Goal: Task Accomplishment & Management: Complete application form

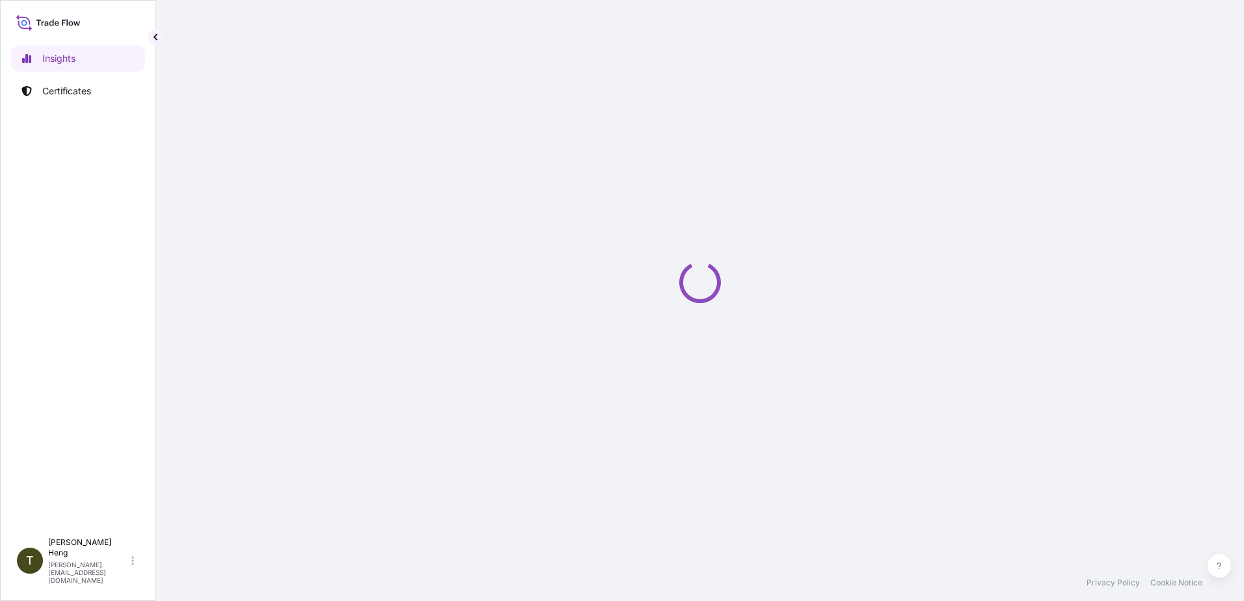
select select "2025"
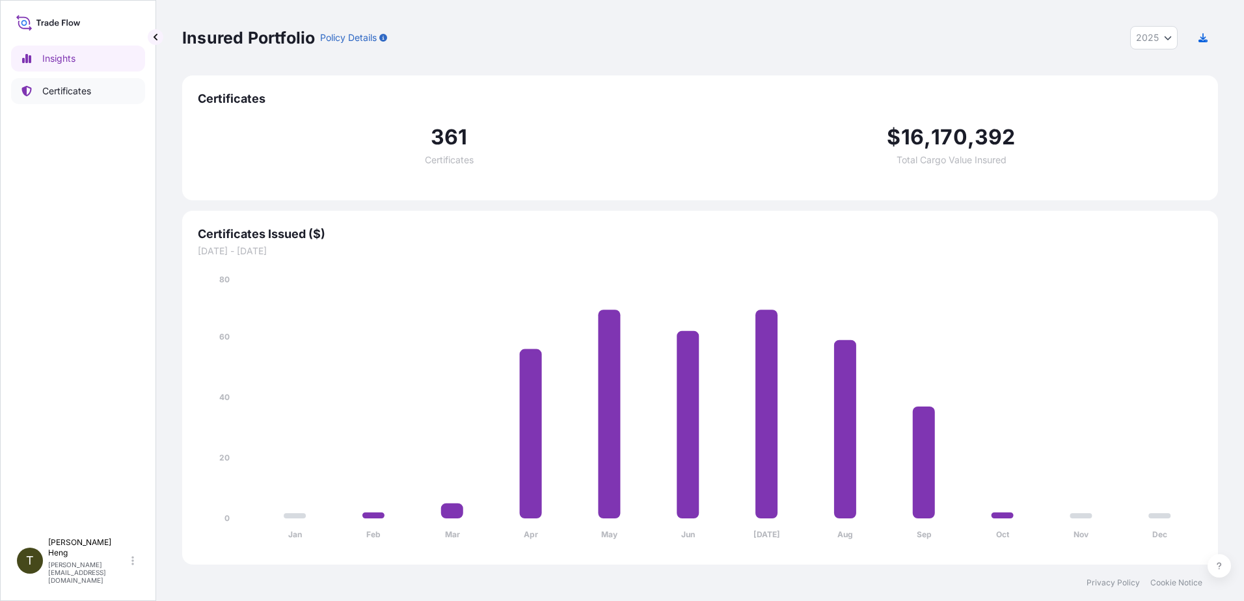
click at [73, 87] on p "Certificates" at bounding box center [66, 91] width 49 height 13
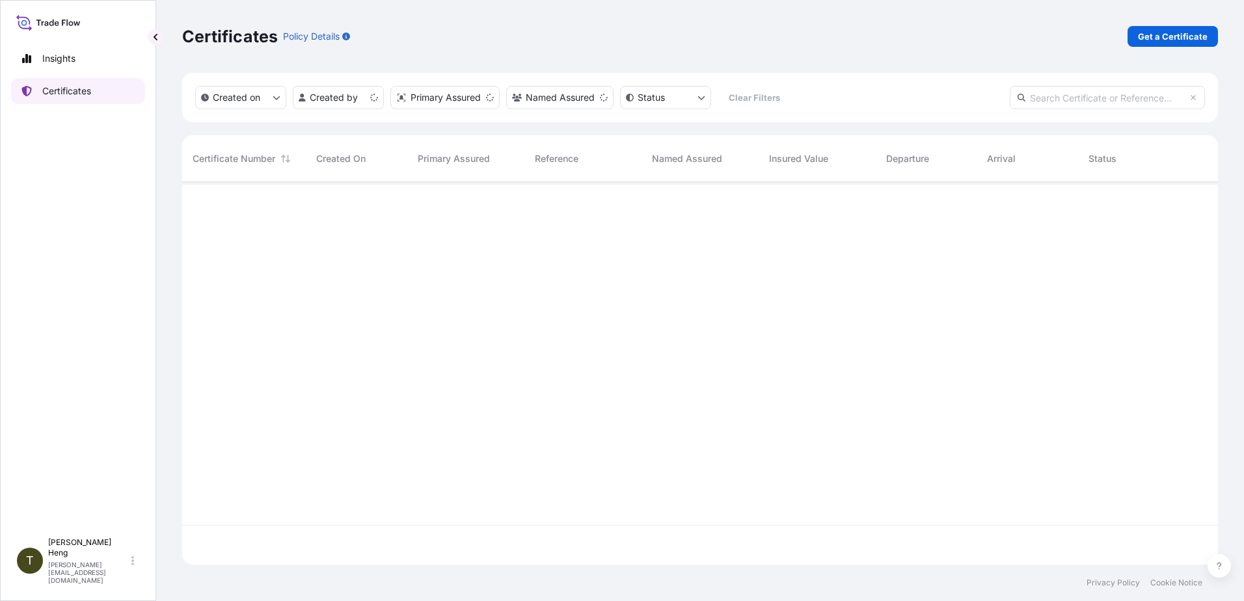
scroll to position [380, 1026]
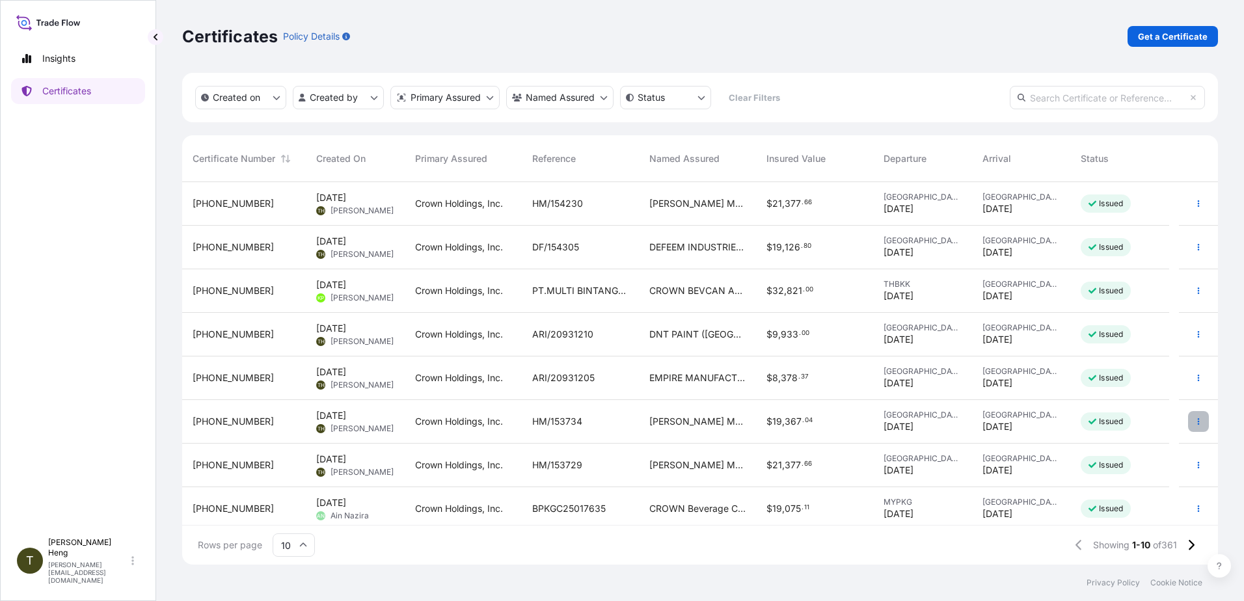
click at [1195, 418] on icon "button" at bounding box center [1199, 422] width 8 height 8
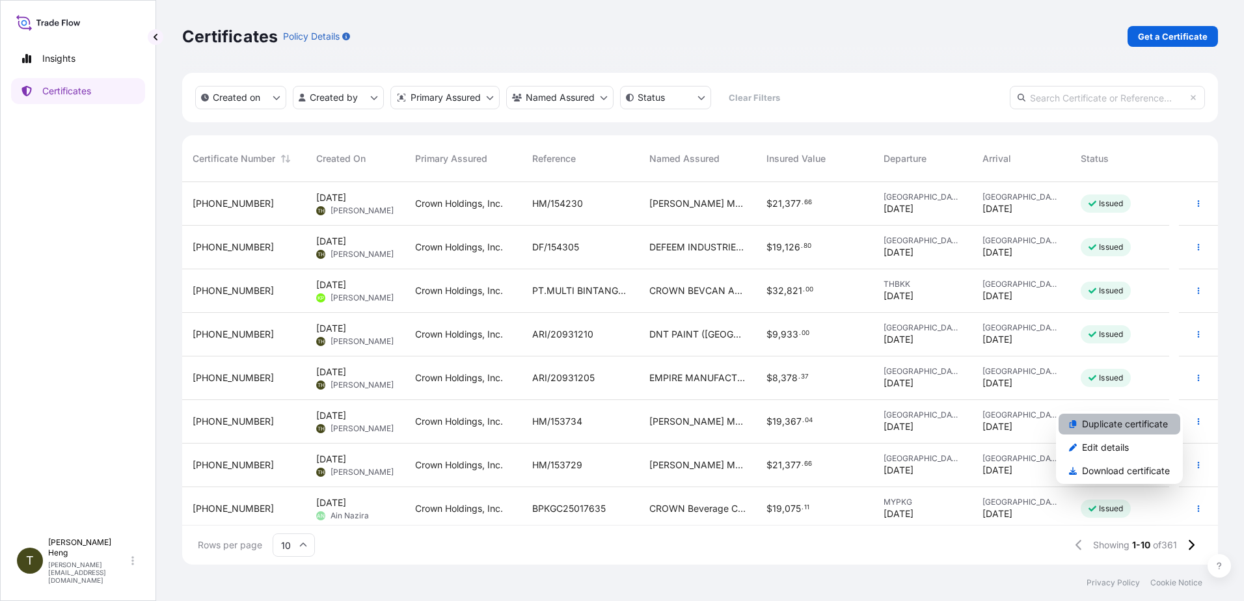
click at [1123, 424] on p "Duplicate certificate" at bounding box center [1125, 424] width 86 height 13
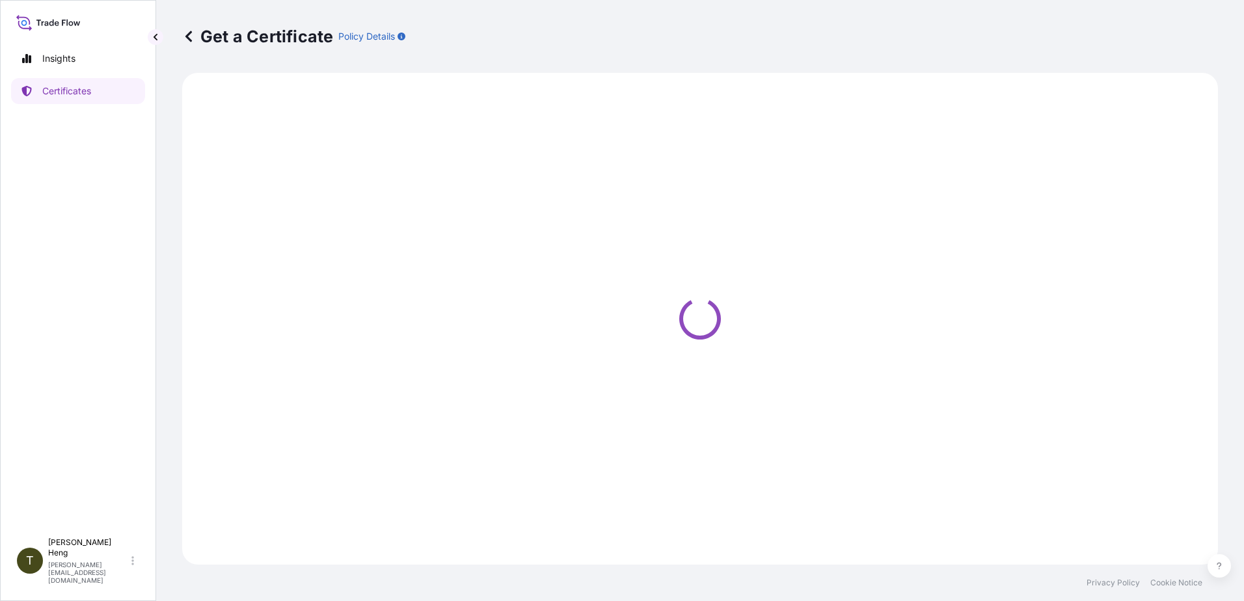
select select "Road"
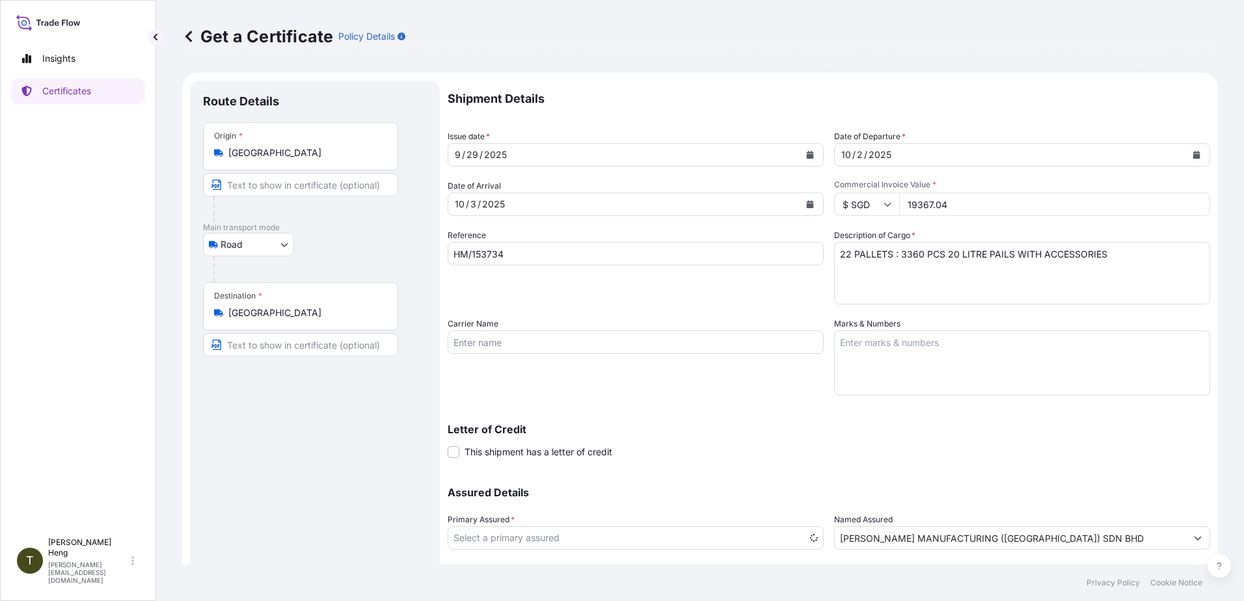
select select "31483"
click at [807, 154] on icon "Calendar" at bounding box center [810, 155] width 7 height 8
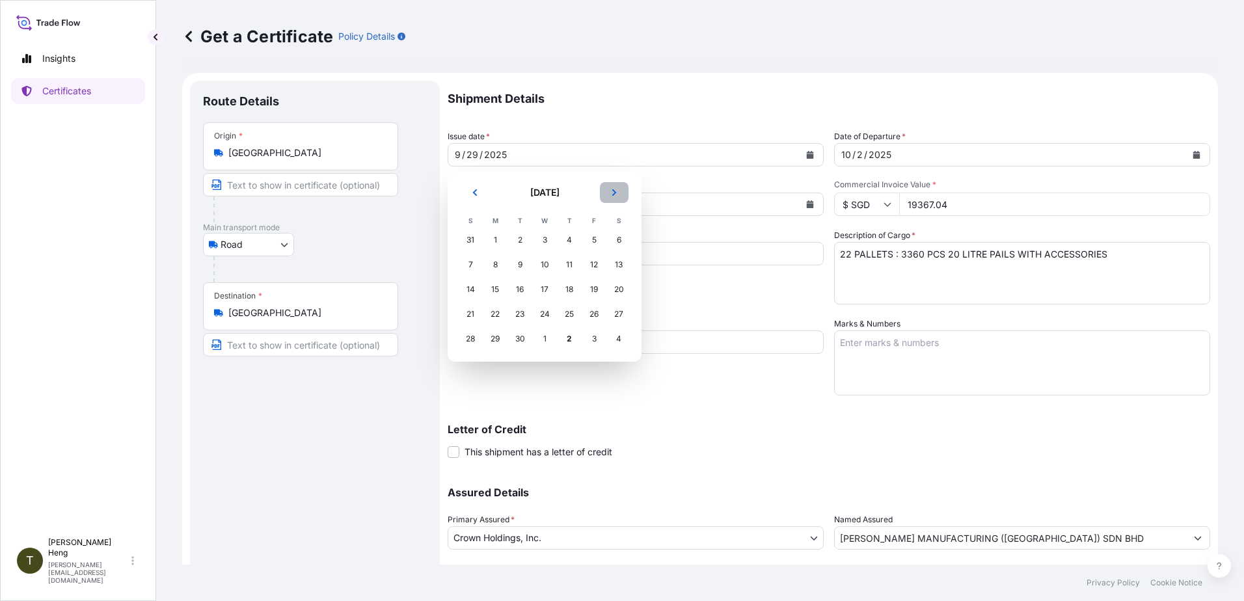
click at [613, 189] on icon "Next" at bounding box center [614, 193] width 8 height 8
click at [572, 239] on div "2" at bounding box center [569, 239] width 23 height 23
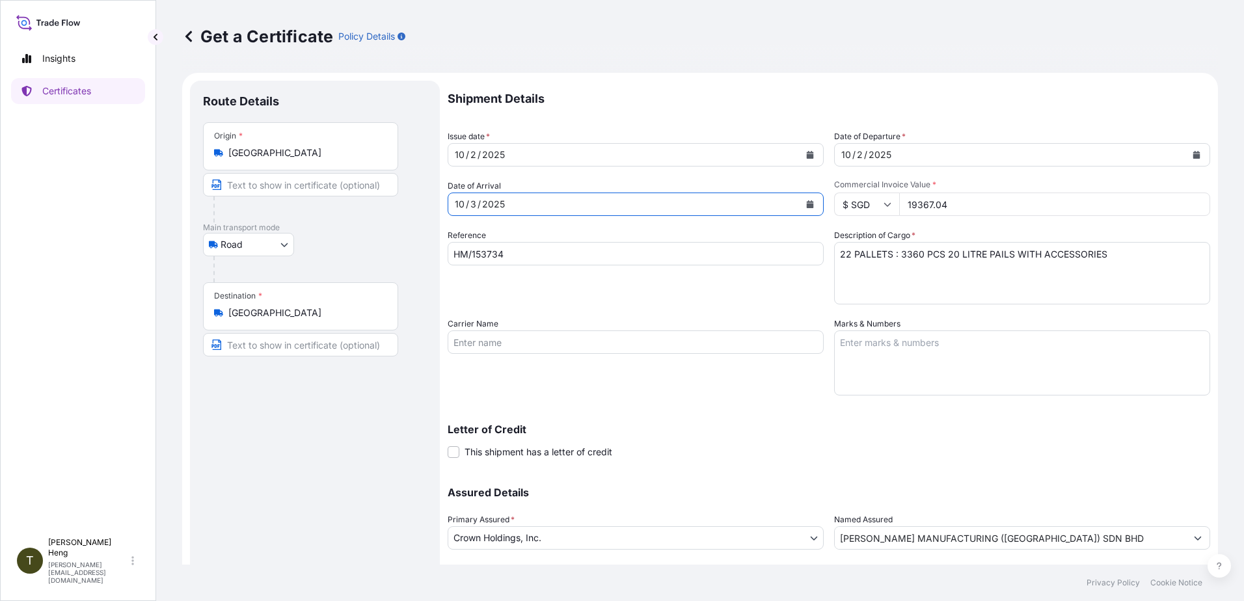
click at [806, 203] on icon "Calendar" at bounding box center [810, 204] width 8 height 8
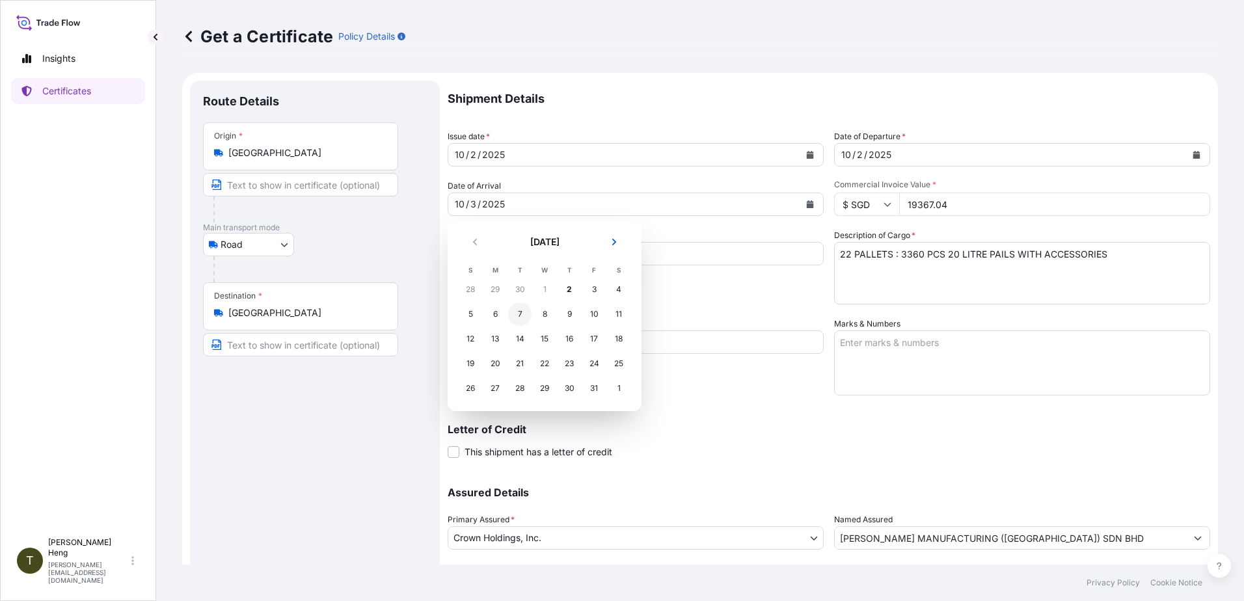
click at [517, 309] on div "7" at bounding box center [519, 314] width 23 height 23
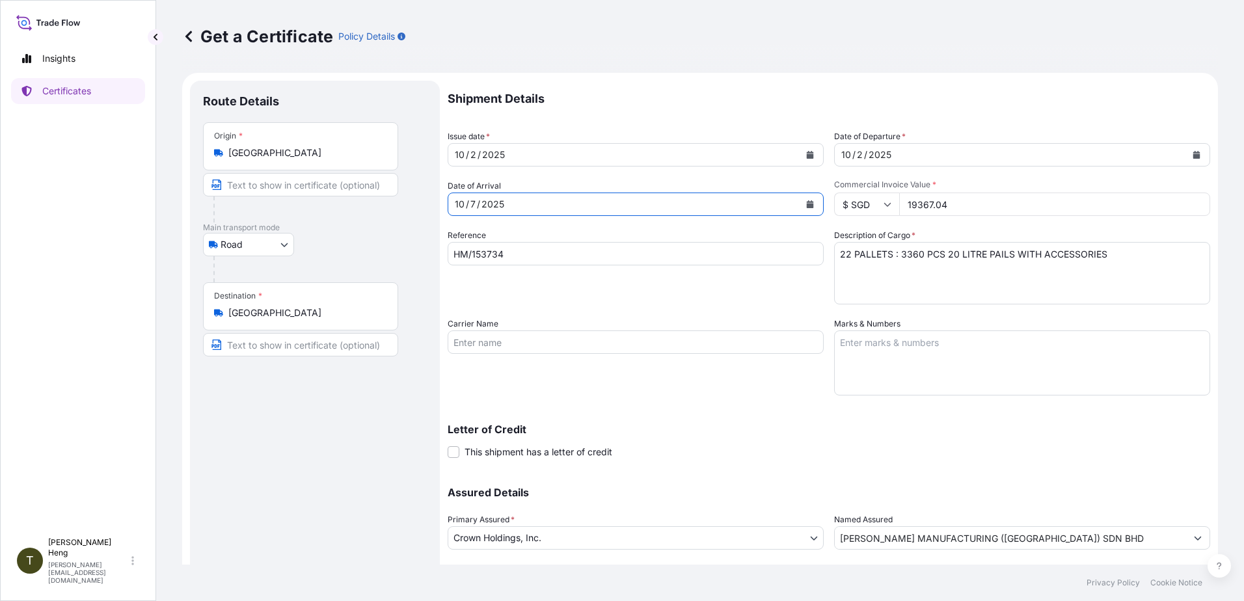
click at [517, 247] on input "HM/153734" at bounding box center [636, 253] width 376 height 23
type input "HM/154236"
click at [1186, 153] on button "Calendar" at bounding box center [1196, 154] width 21 height 21
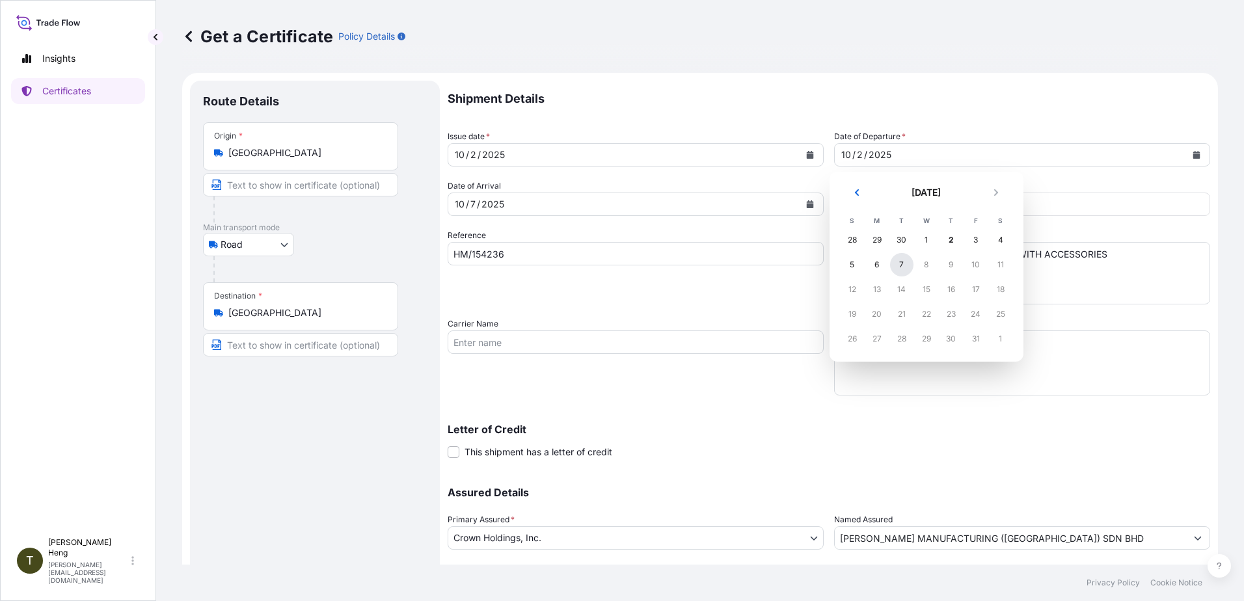
click at [897, 262] on div "7" at bounding box center [901, 264] width 23 height 23
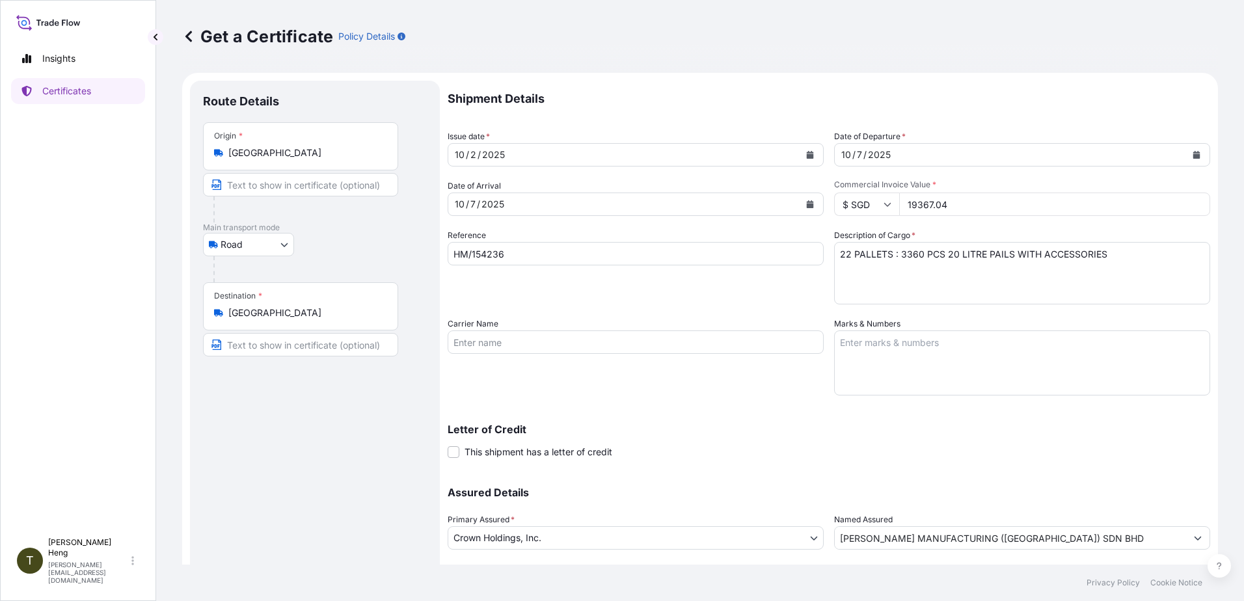
click at [907, 206] on input "19367.04" at bounding box center [1054, 204] width 311 height 23
type input "10769.22"
click at [896, 258] on textarea "22 PALLETS : 3360 PCS 20 LITRE PAILS WITH ACCESSORIES" at bounding box center [1022, 273] width 376 height 62
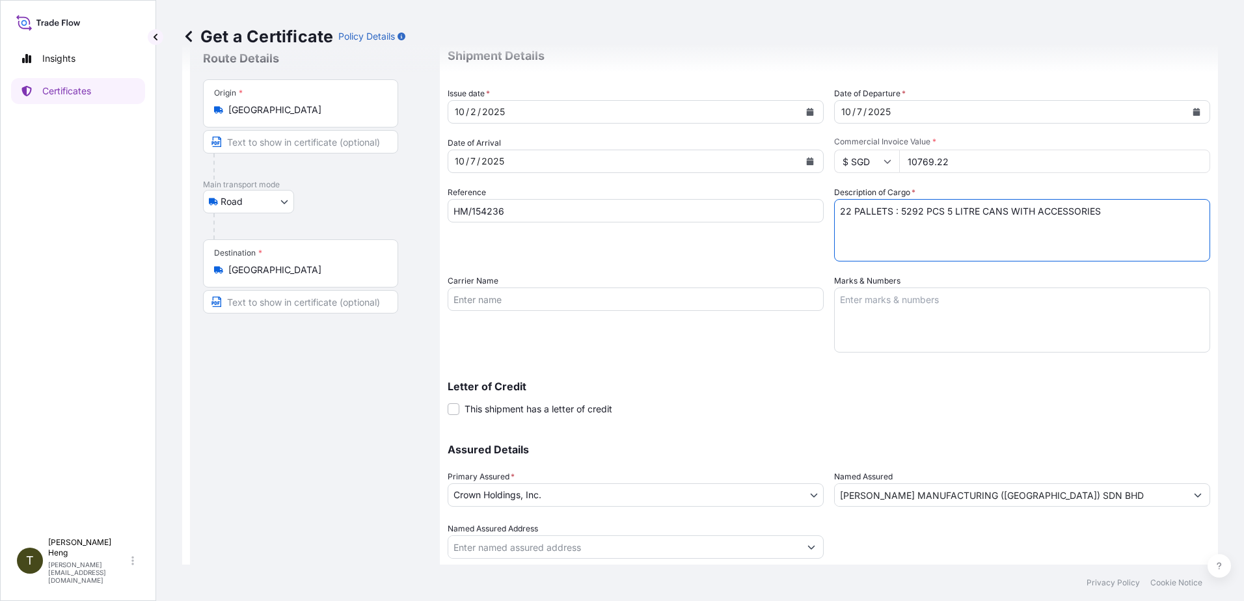
scroll to position [81, 0]
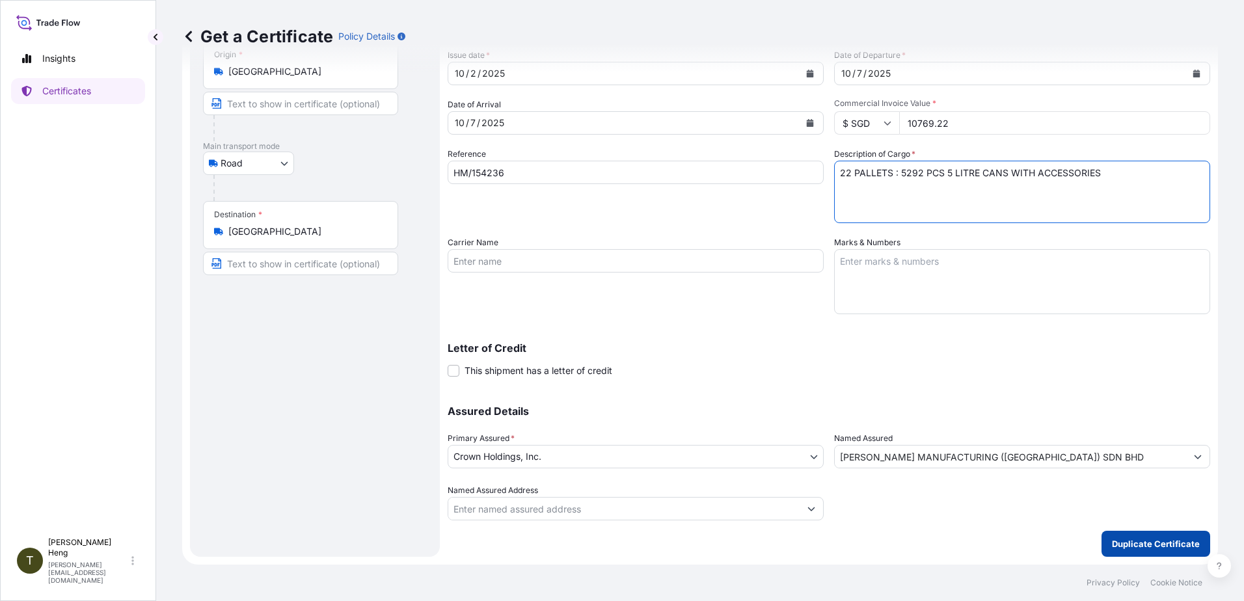
type textarea "22 PALLETS : 5292 PCS 5 LITRE CANS WITH ACCESSORIES"
click at [1139, 543] on p "Duplicate Certificate" at bounding box center [1156, 543] width 88 height 13
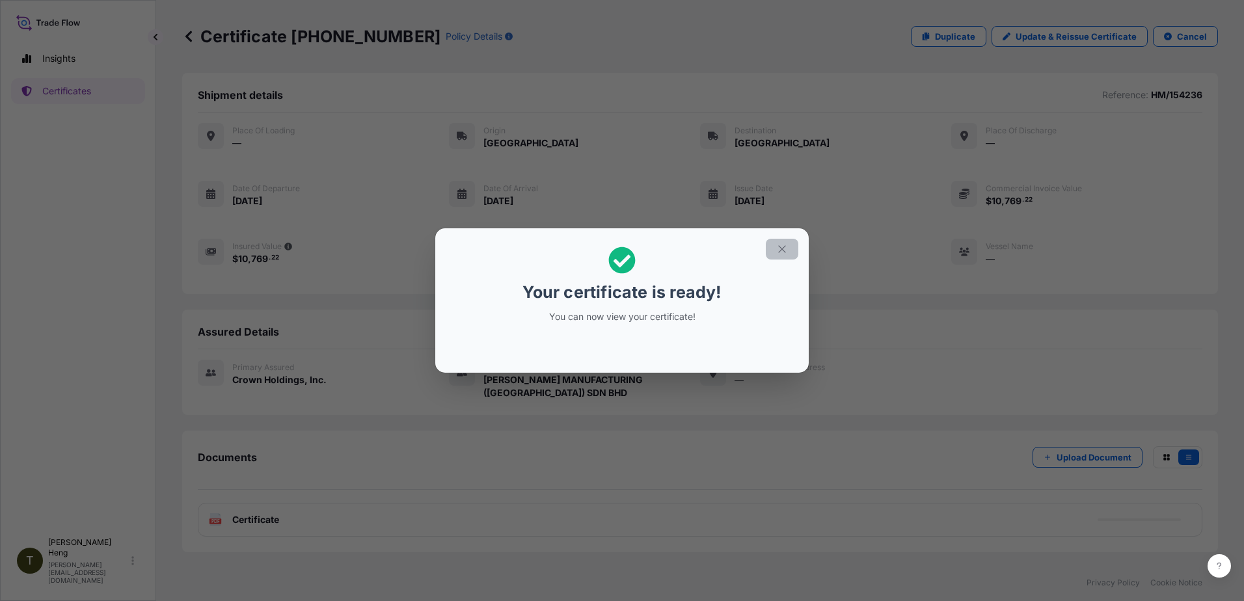
click at [781, 248] on icon "button" at bounding box center [782, 249] width 12 height 12
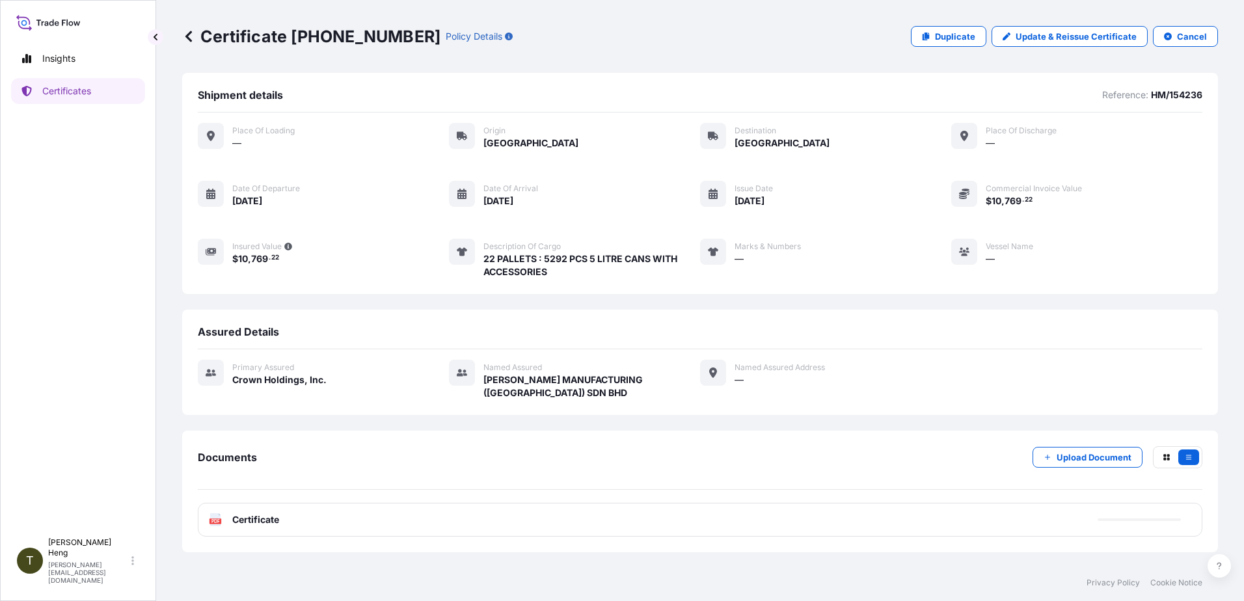
click at [212, 519] on icon at bounding box center [215, 519] width 11 height 13
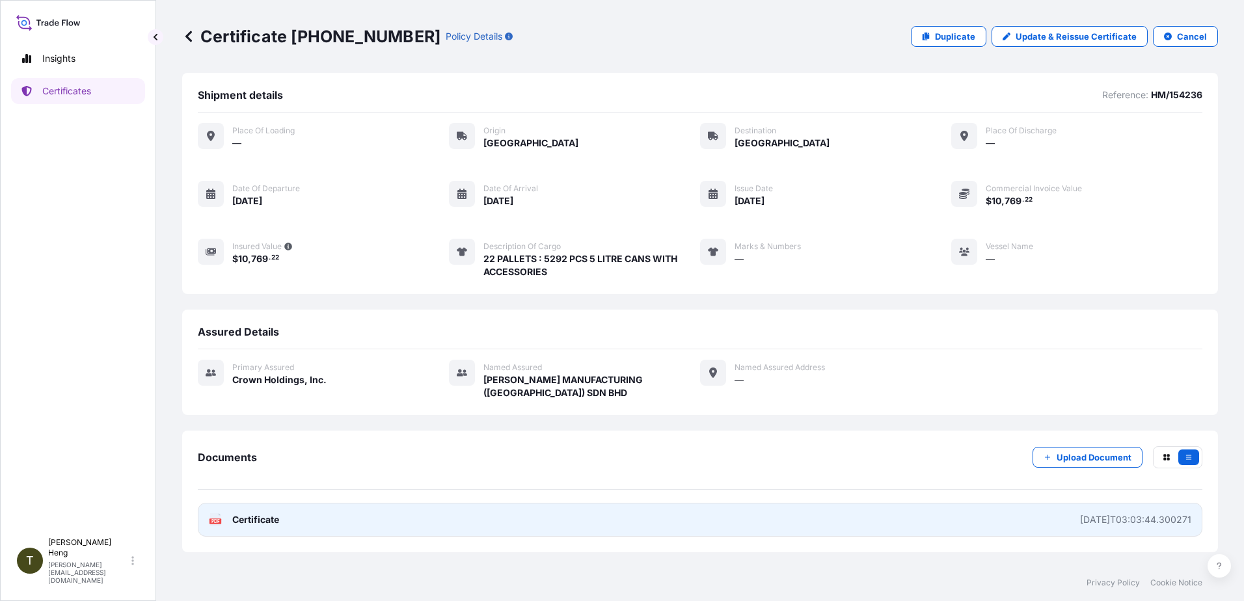
click at [212, 519] on icon at bounding box center [215, 519] width 11 height 13
